Goal: Book appointment/travel/reservation

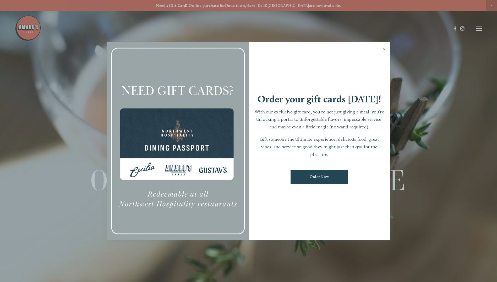
click at [479, 25] on div at bounding box center [248, 141] width 497 height 282
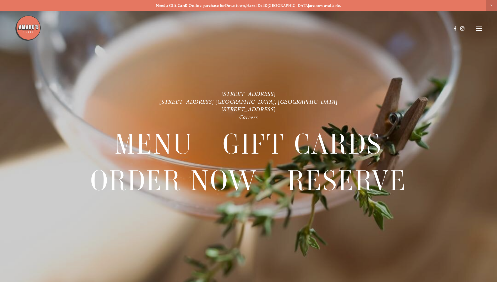
click at [478, 25] on header "Menu Order Now Visit Gallery 0" at bounding box center [248, 28] width 467 height 57
click at [479, 28] on icon at bounding box center [479, 28] width 6 height 5
click at [440, 29] on span "Reserve" at bounding box center [441, 28] width 14 height 5
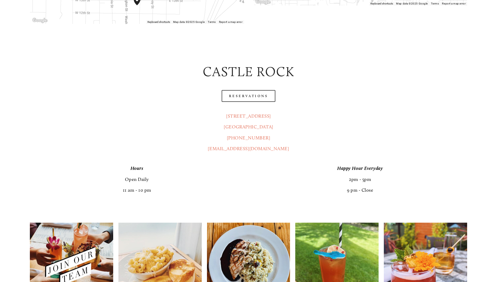
scroll to position [286, 0]
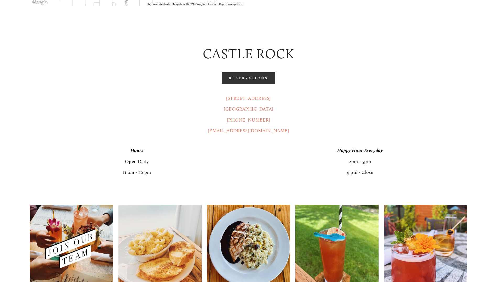
click at [245, 72] on link "Reservations" at bounding box center [249, 78] width 54 height 12
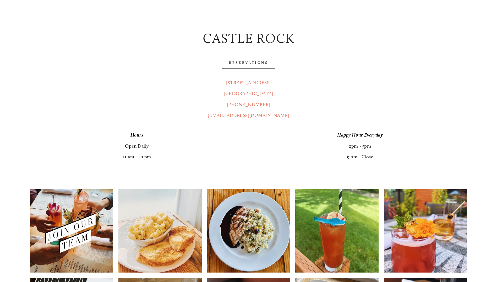
scroll to position [316, 0]
